Goal: Contribute content

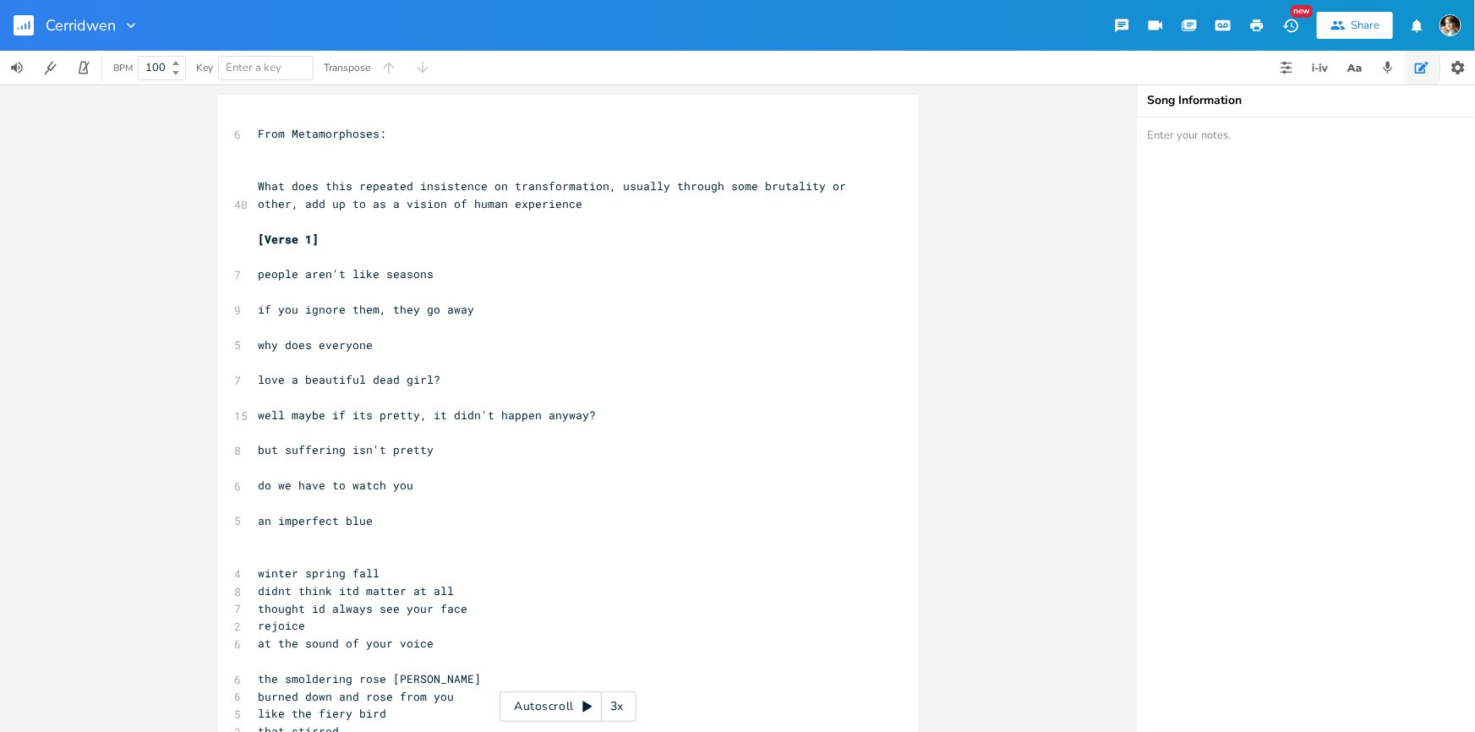
scroll to position [0, 115]
click at [417, 263] on pre "​" at bounding box center [559, 257] width 610 height 18
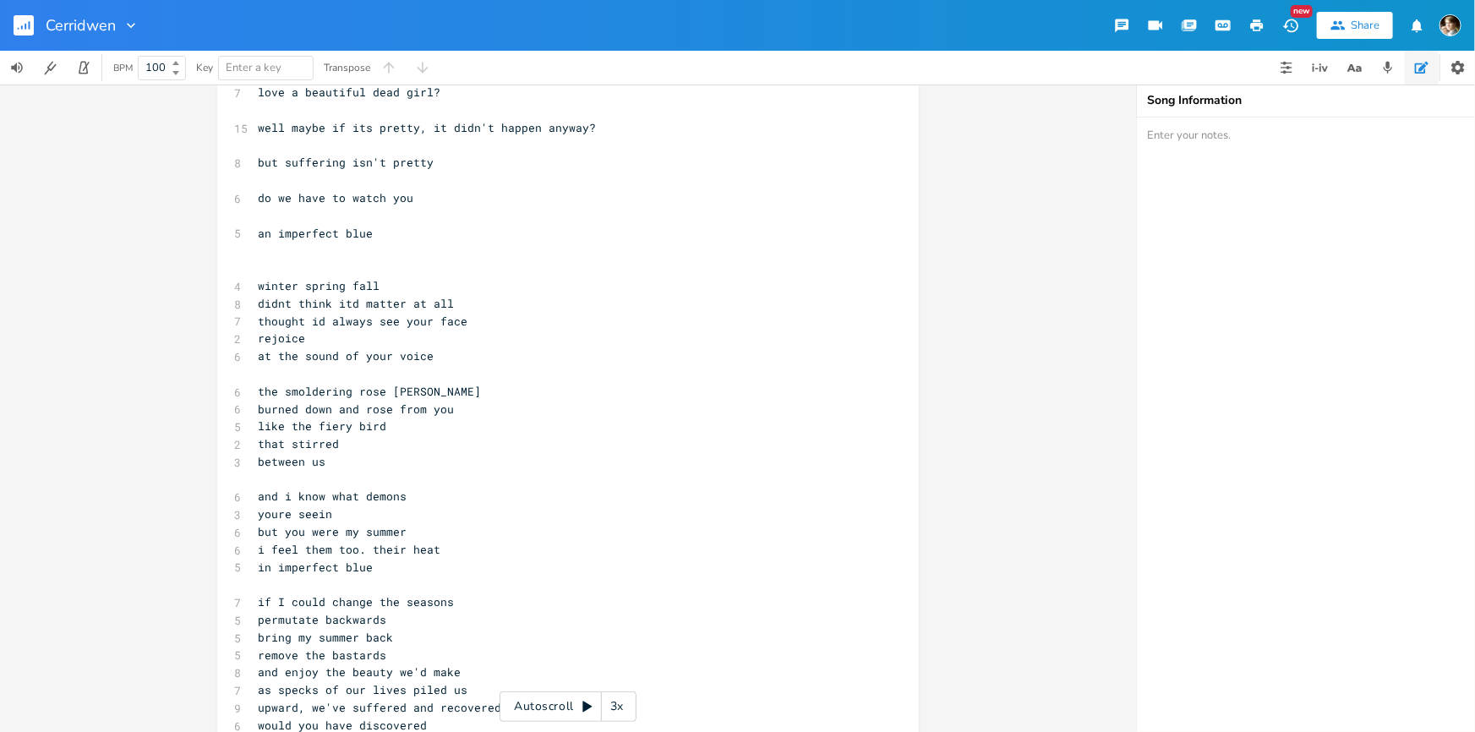
scroll to position [307, 0]
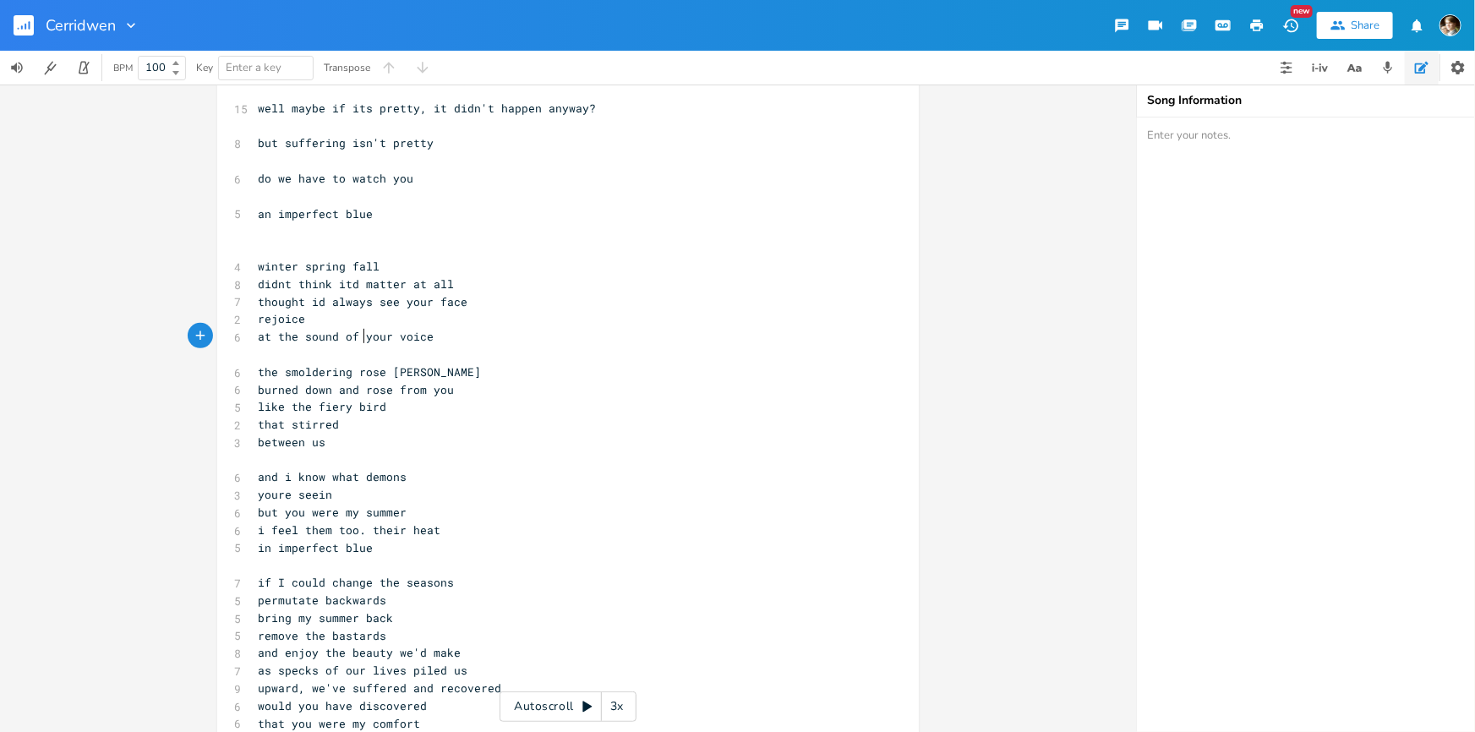
click at [362, 329] on span "at the sound of your voice" at bounding box center [346, 336] width 176 height 15
click at [314, 314] on pre "rejoice" at bounding box center [559, 319] width 610 height 18
click at [317, 325] on pre "rejoice" at bounding box center [559, 319] width 610 height 18
click at [258, 336] on span "at the sound of your voice" at bounding box center [346, 336] width 176 height 15
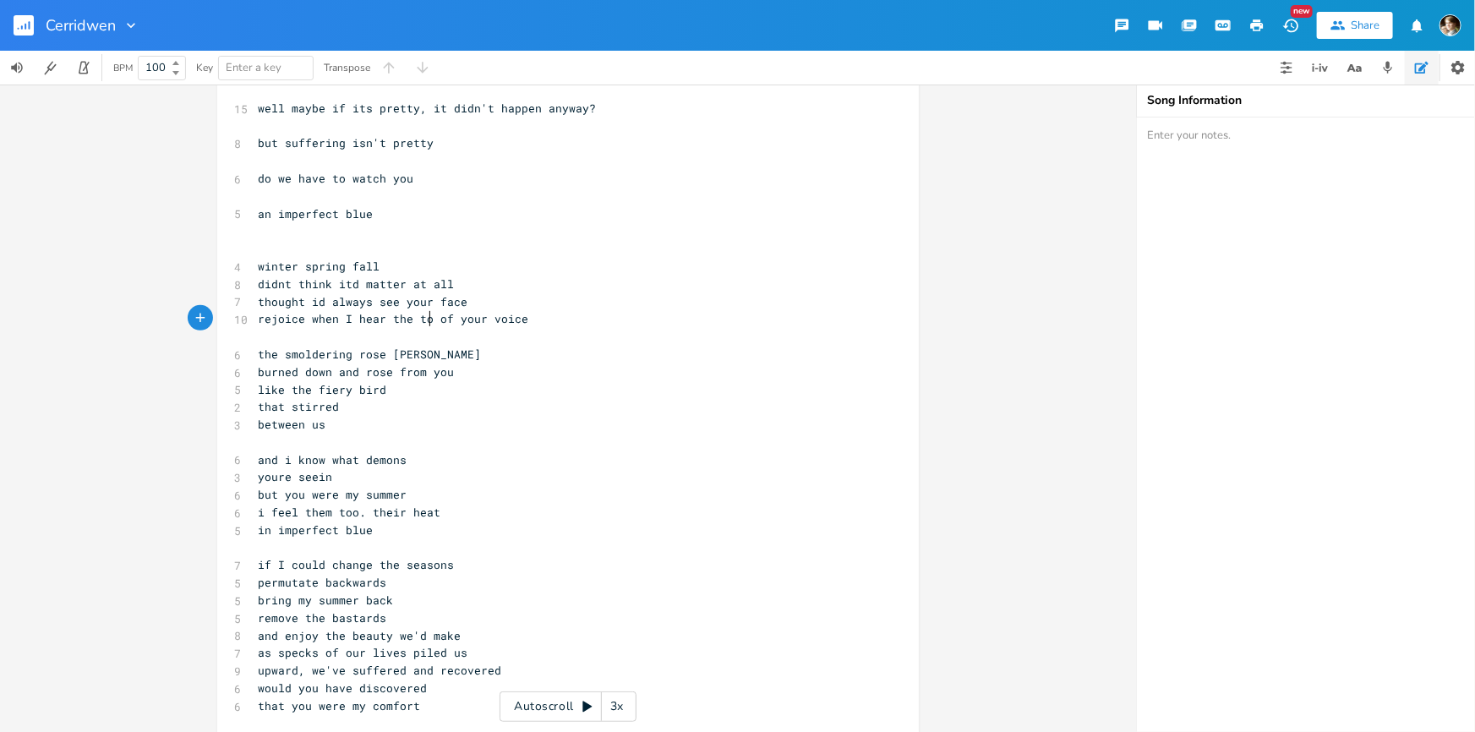
scroll to position [0, 102]
type textarea "when I hear the tones"
click at [358, 347] on span "the smoldering rose [PERSON_NAME]" at bounding box center [369, 354] width 223 height 15
click at [361, 335] on pre "​" at bounding box center [559, 337] width 610 height 18
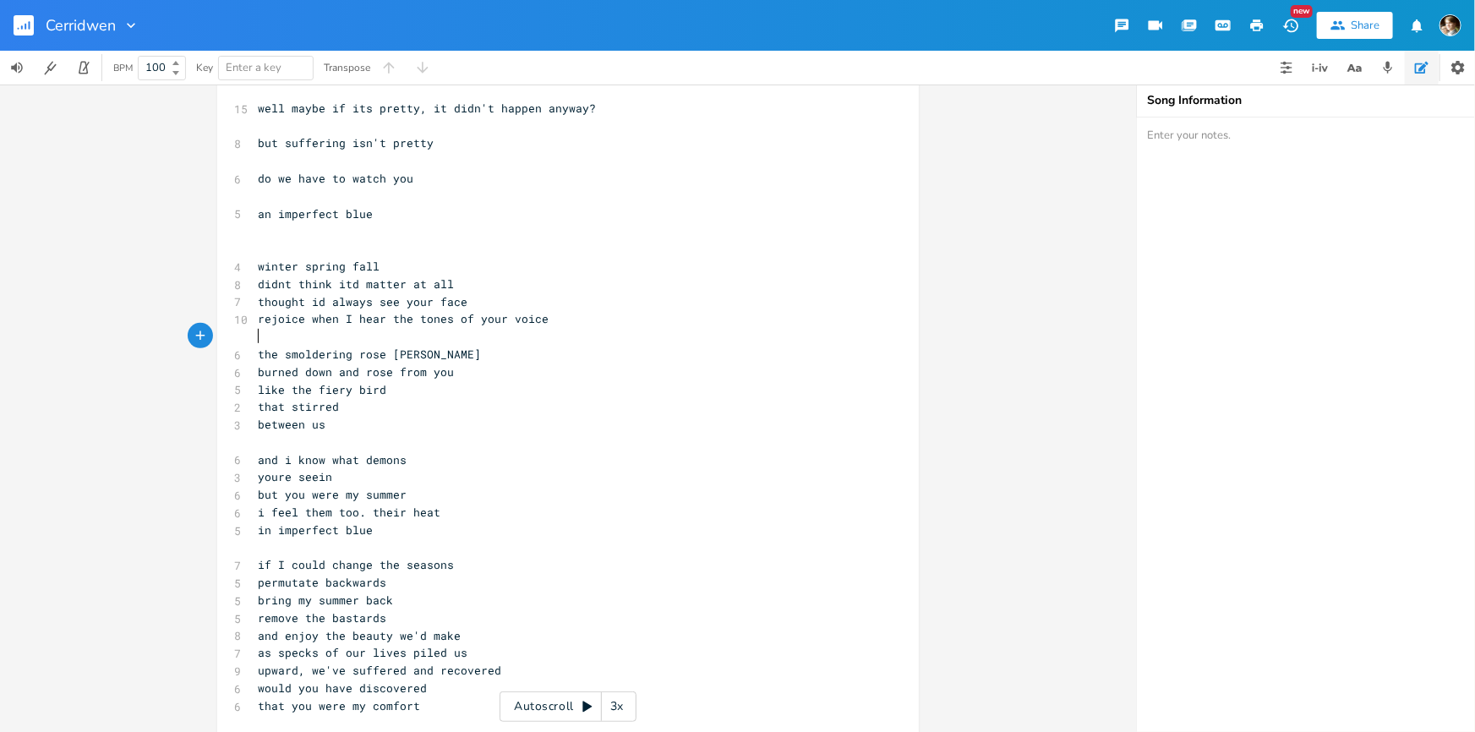
click at [557, 322] on pre "rejoice when I hear the tones of your voice" at bounding box center [559, 319] width 610 height 18
click at [385, 314] on span "rejoice when I hear the tones of your voice" at bounding box center [403, 318] width 291 height 15
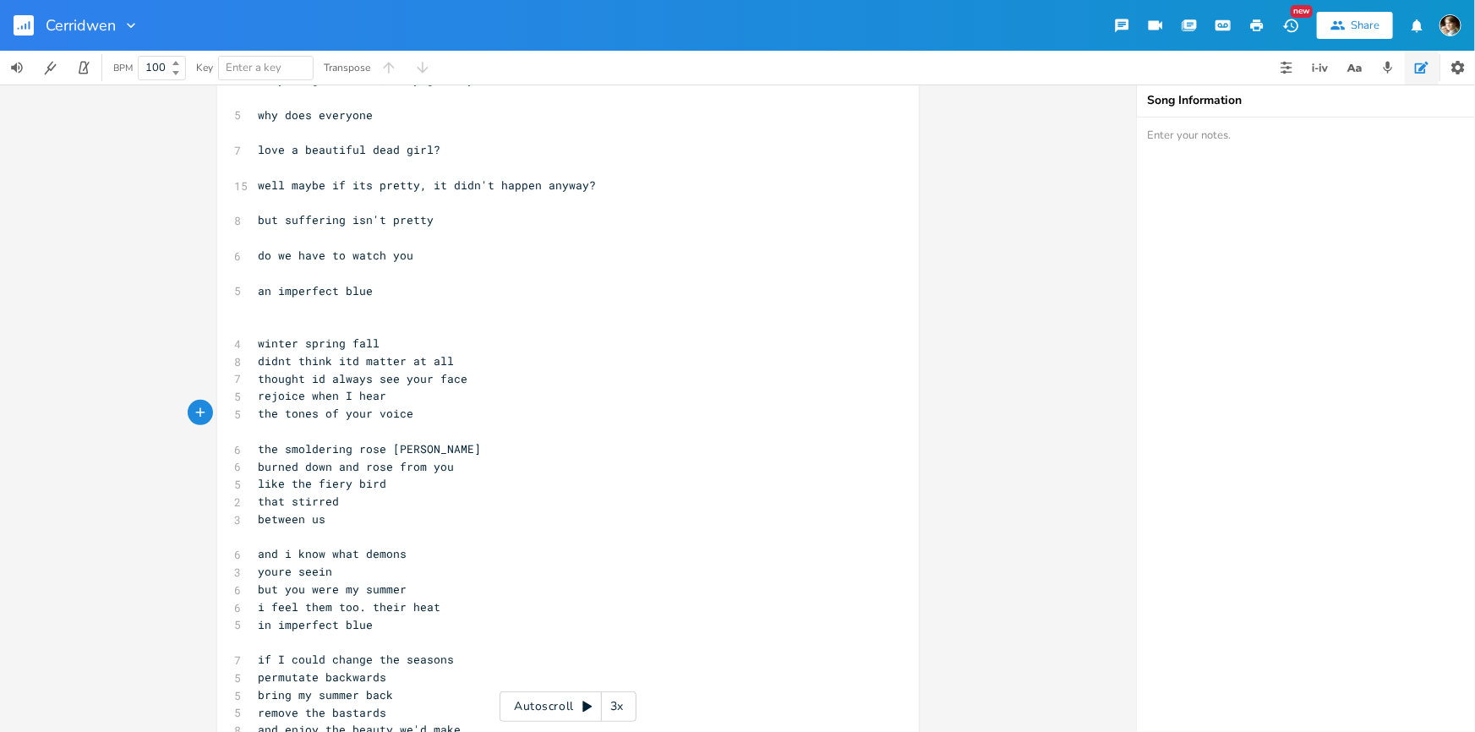
scroll to position [153, 0]
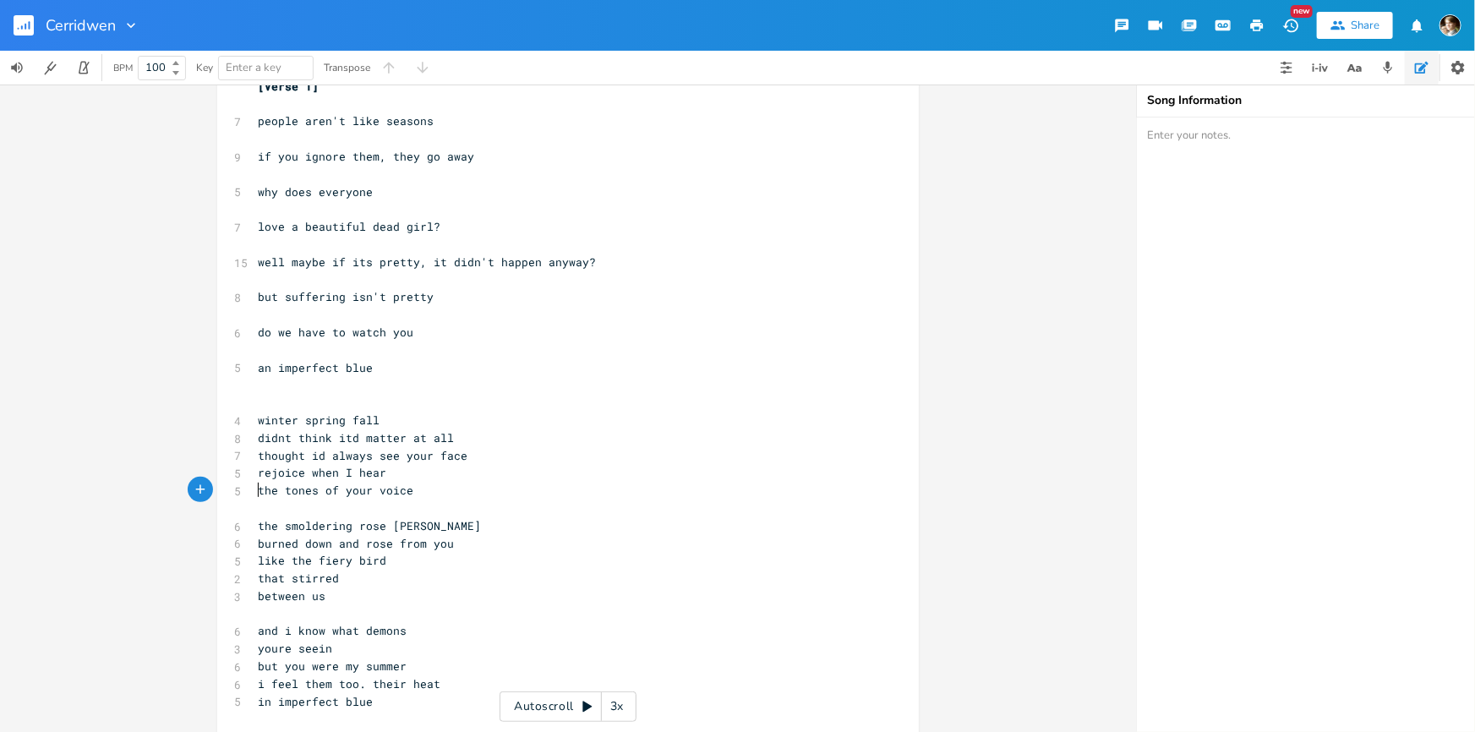
click at [493, 161] on pre "if you ignore them, they go away" at bounding box center [559, 157] width 610 height 18
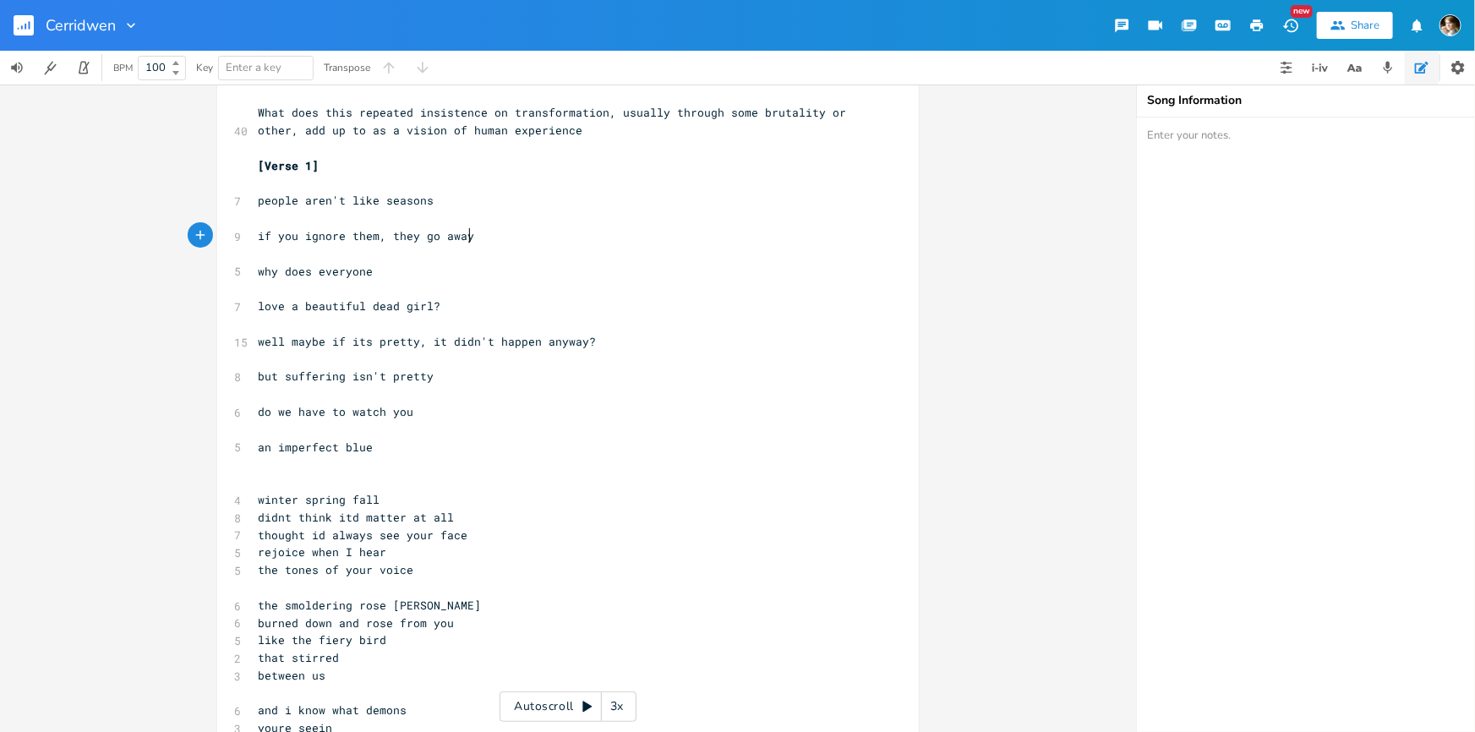
scroll to position [0, 0]
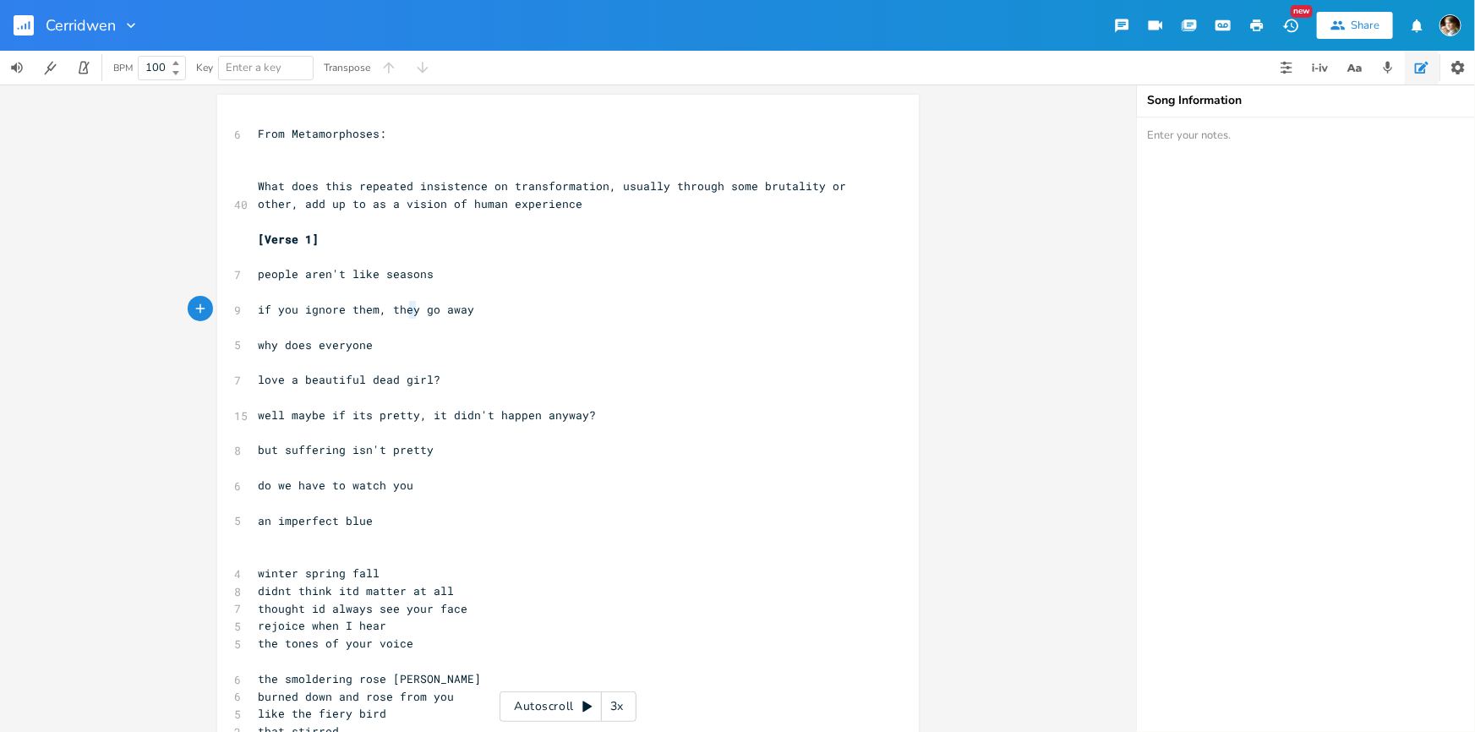
click at [408, 312] on span "if you ignore them, they go away" at bounding box center [366, 309] width 216 height 15
type textarea "y"
click at [411, 312] on span "if you ignore them, they go away" at bounding box center [366, 309] width 216 height 15
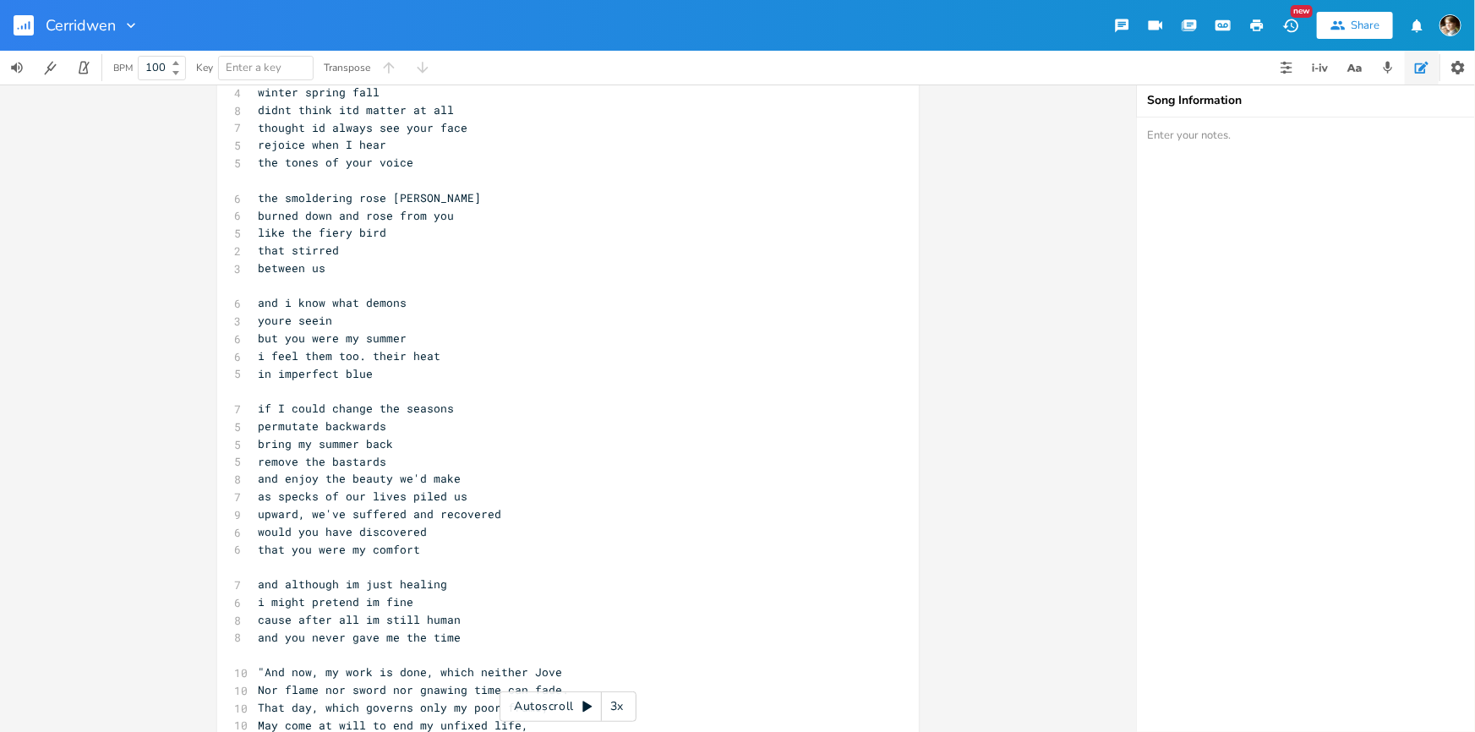
scroll to position [538, 0]
